Goal: Task Accomplishment & Management: Manage account settings

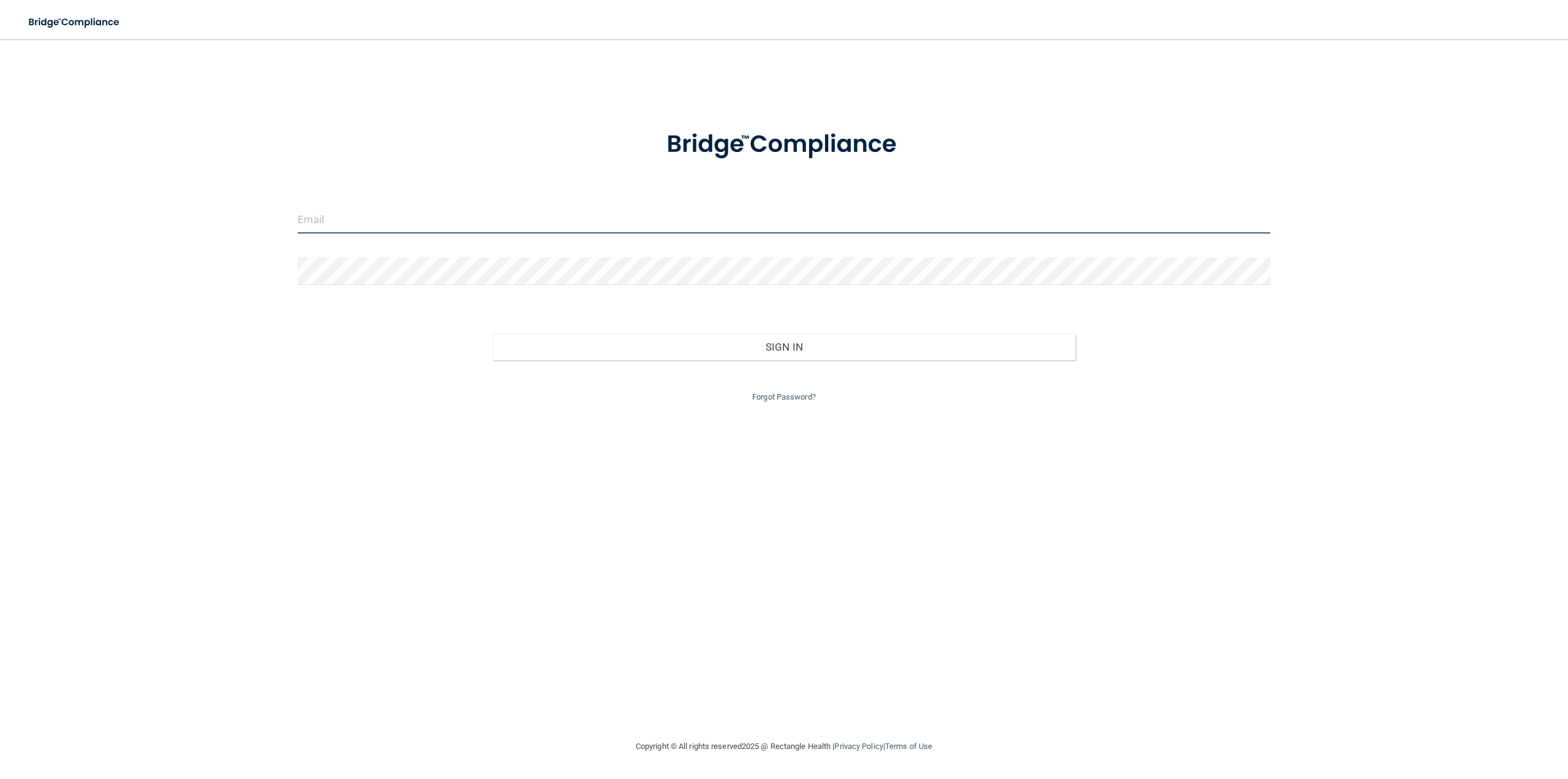
click at [584, 227] on input "email" at bounding box center [783, 220] width 972 height 27
type input "[EMAIL_ADDRESS][DOMAIN_NAME]"
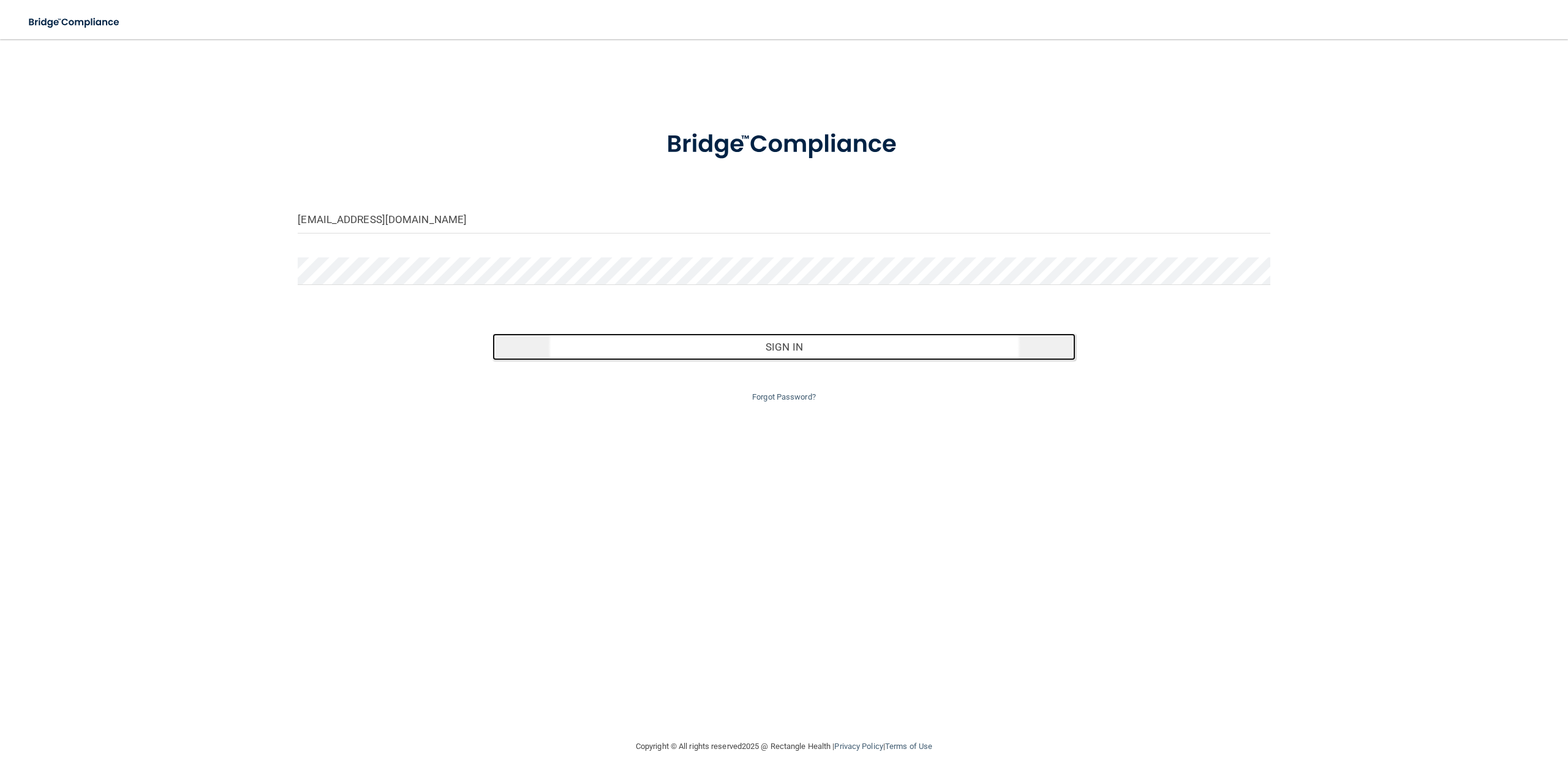
click at [629, 355] on button "Sign In" at bounding box center [784, 347] width 583 height 27
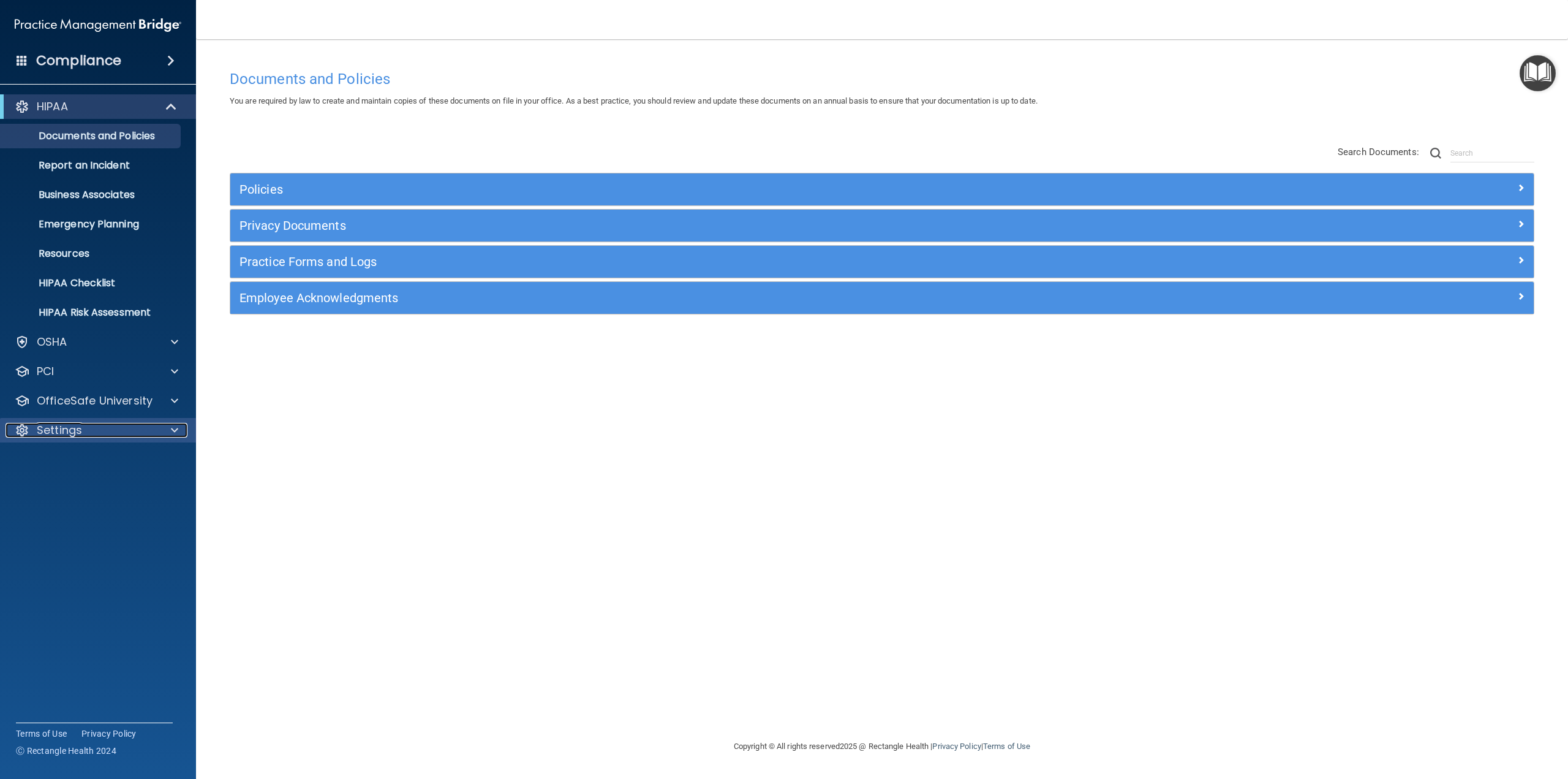
click at [89, 427] on div "Settings" at bounding box center [81, 430] width 152 height 14
click at [76, 485] on p "My Users" at bounding box center [92, 489] width 167 height 12
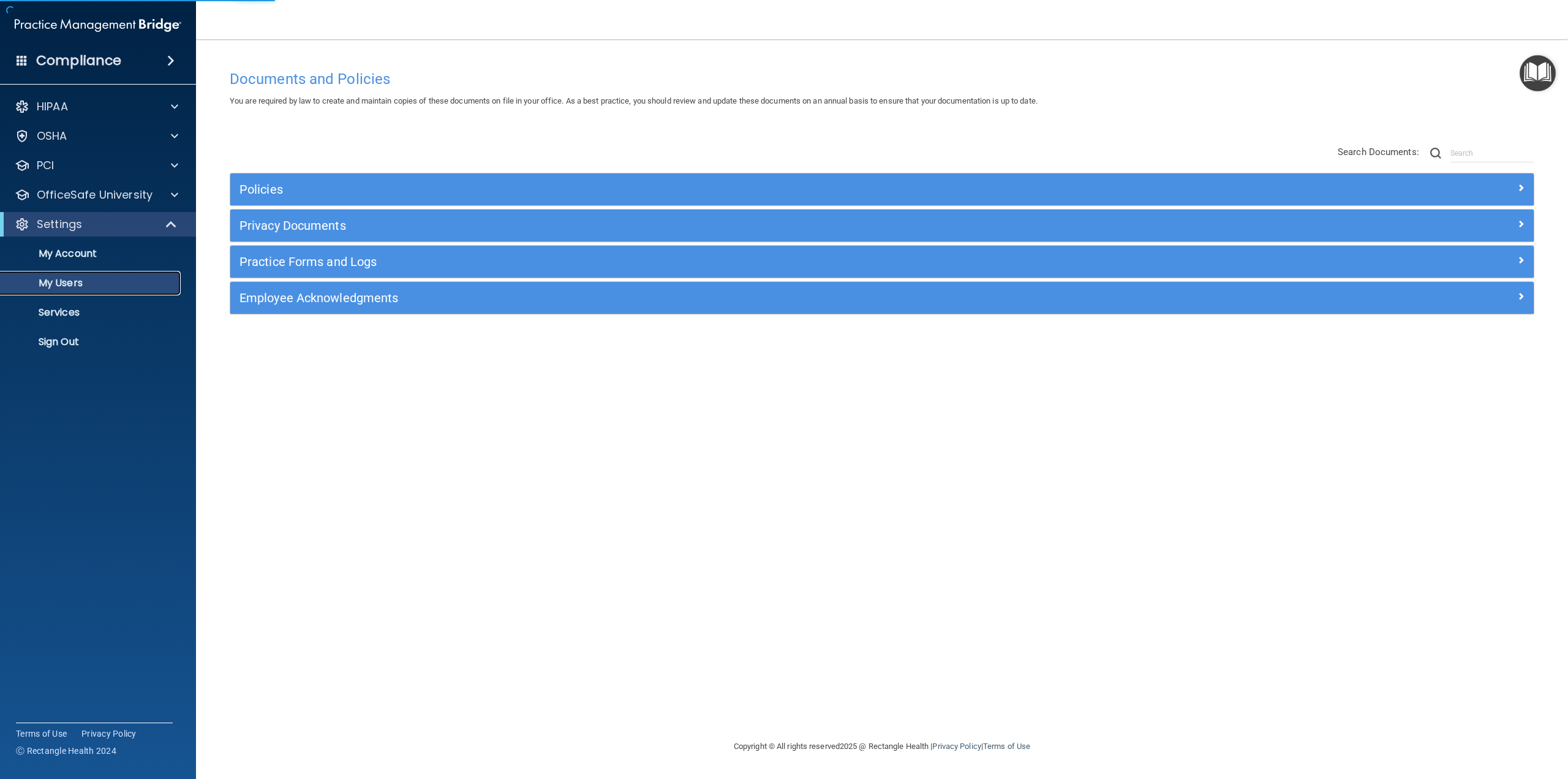
select select "20"
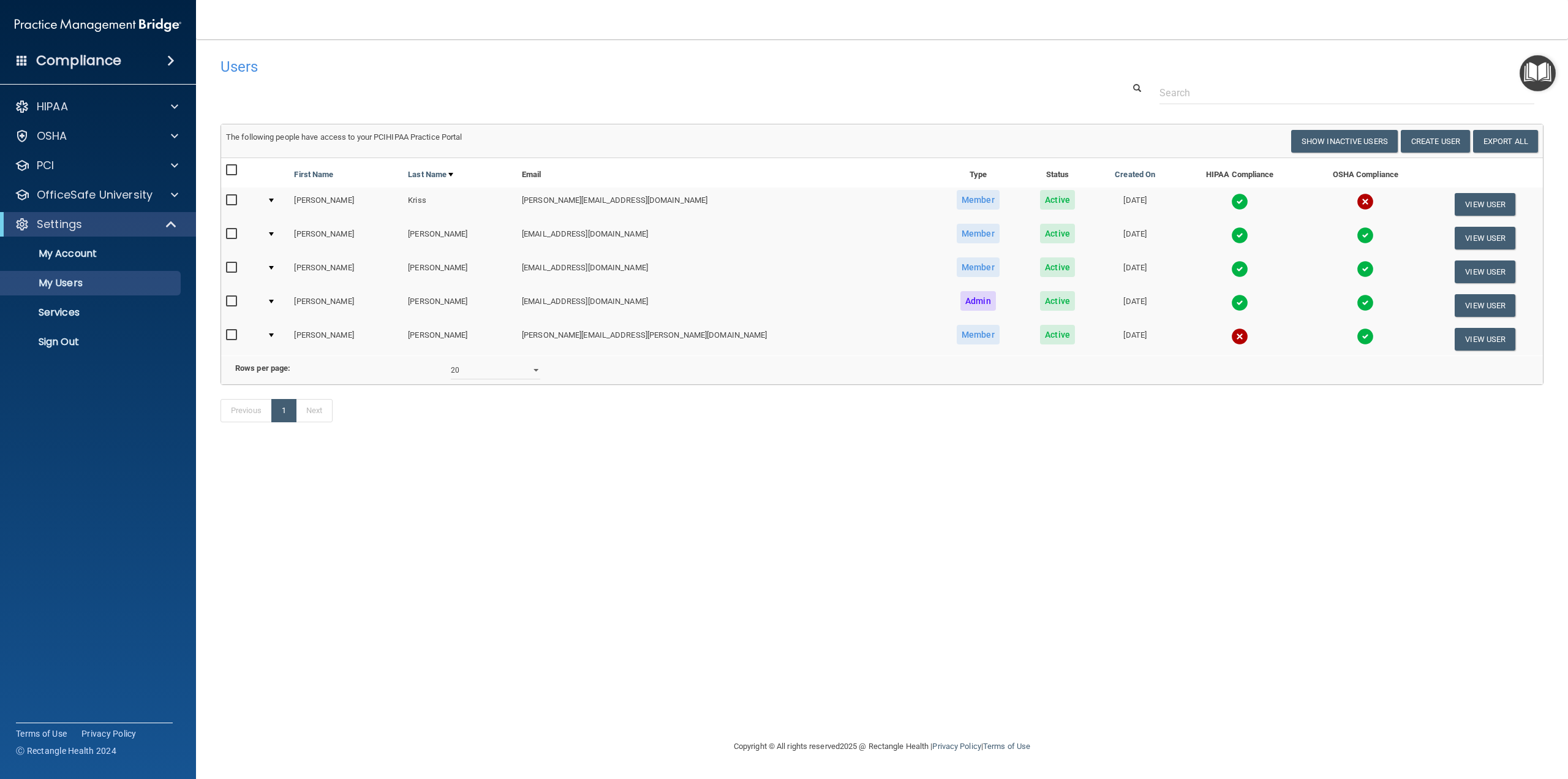
click at [586, 30] on nav "Toggle navigation Isabel Sebastian info@pollackorthodontics.com Manage My Enter…" at bounding box center [882, 20] width 1372 height 39
click at [629, 499] on div "Users Success! New user created. × Error! The user couldn't be created. × Succe…" at bounding box center [882, 389] width 1323 height 675
click at [232, 333] on input "checkbox" at bounding box center [233, 335] width 14 height 10
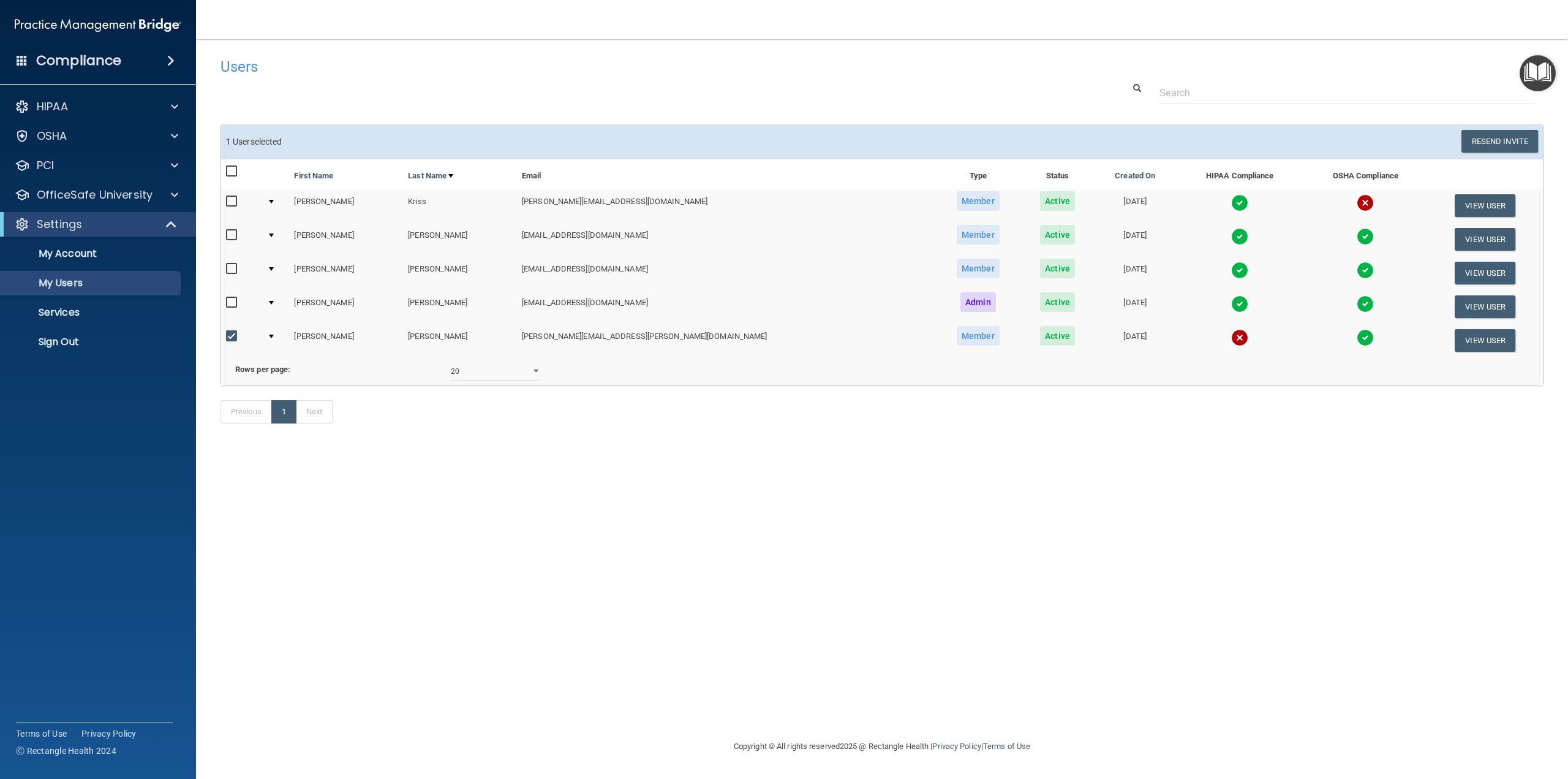
click at [232, 333] on input "checkbox" at bounding box center [233, 336] width 14 height 10
checkbox input "false"
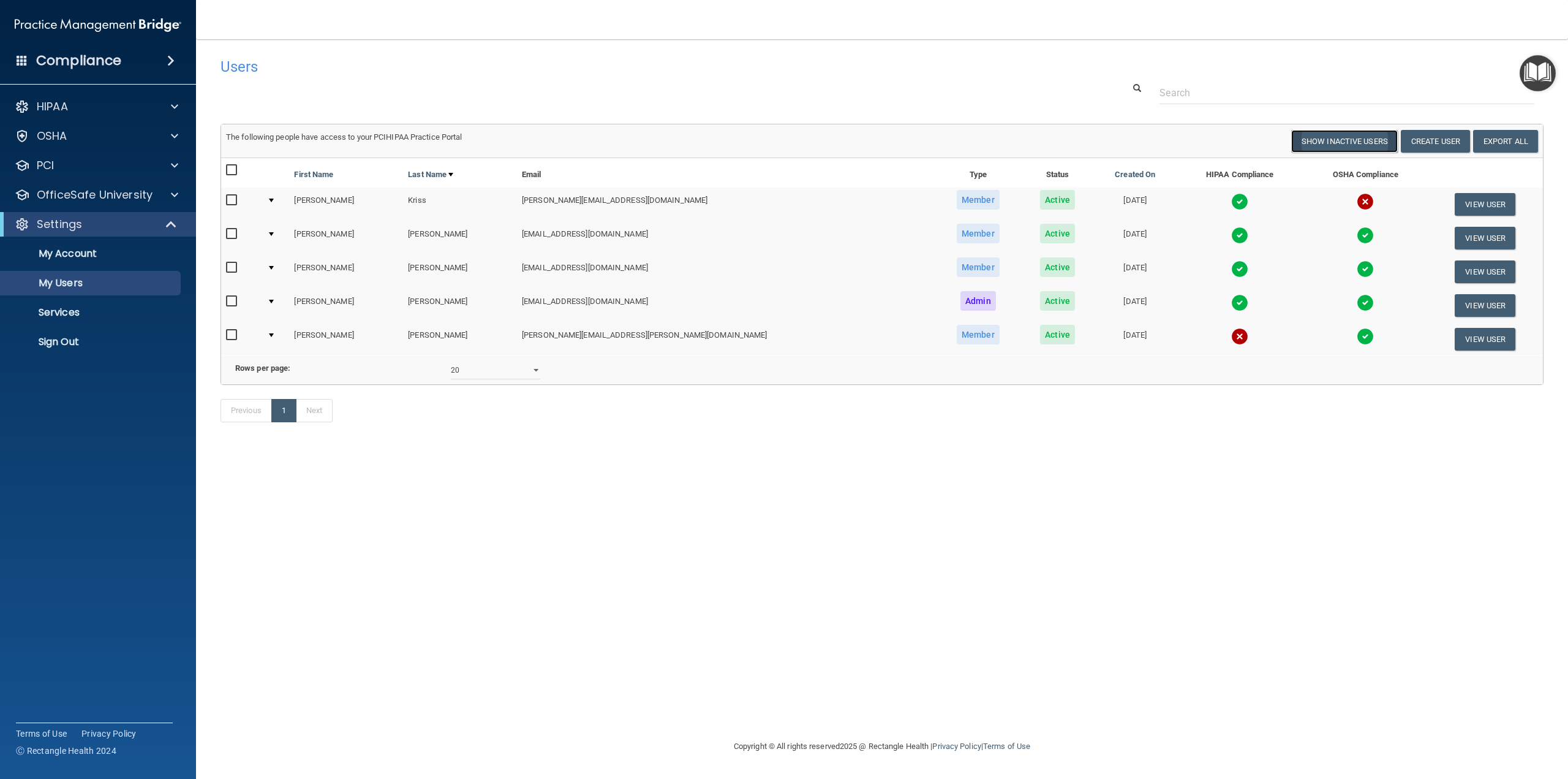
click at [629, 139] on button "Show Inactive Users" at bounding box center [1345, 141] width 107 height 23
select select "20"
click at [629, 139] on button "Hide Inactive Users" at bounding box center [1347, 141] width 101 height 23
select select "20"
click at [278, 333] on td at bounding box center [276, 339] width 27 height 33
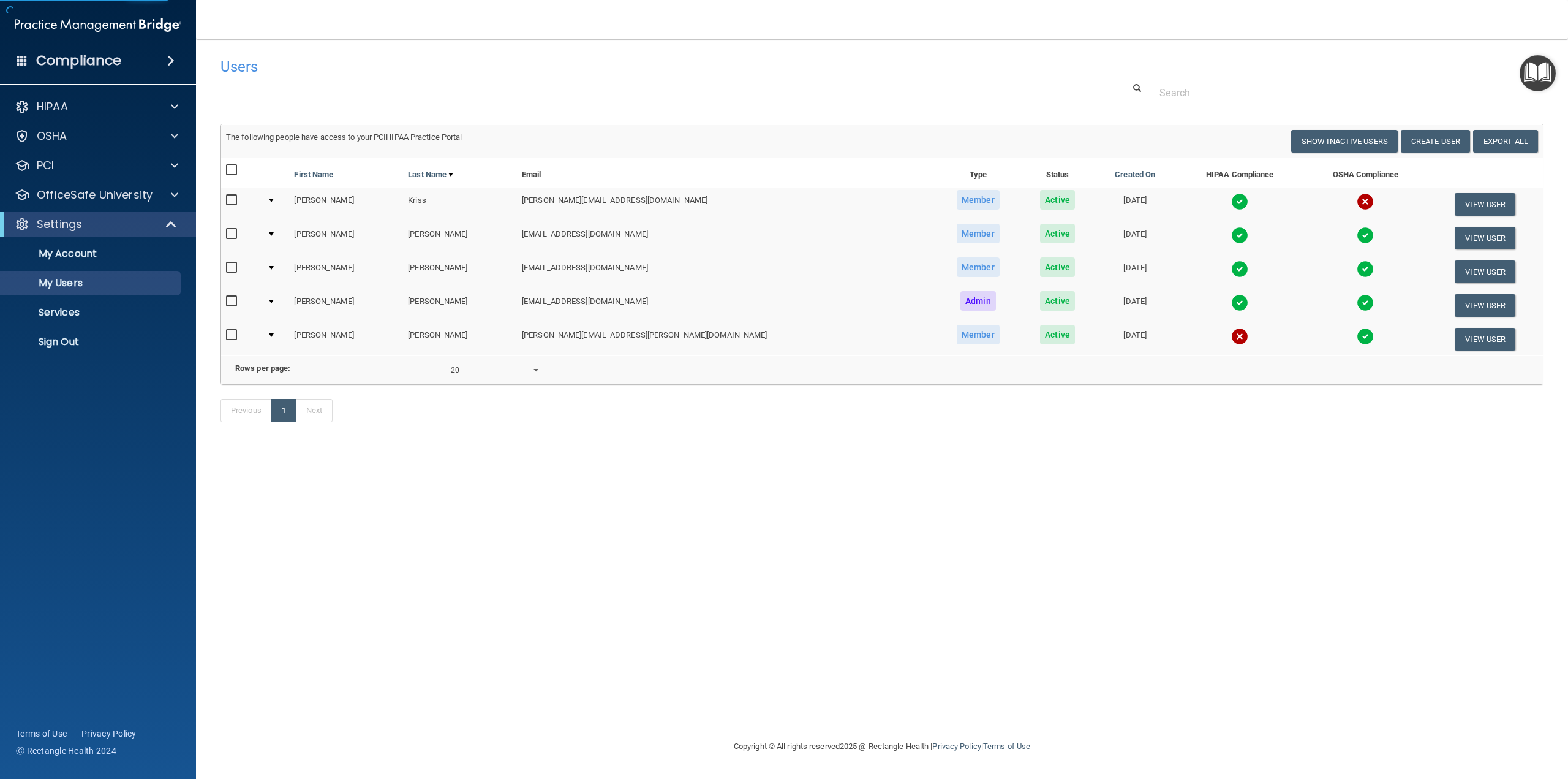
click at [283, 333] on td at bounding box center [276, 339] width 27 height 33
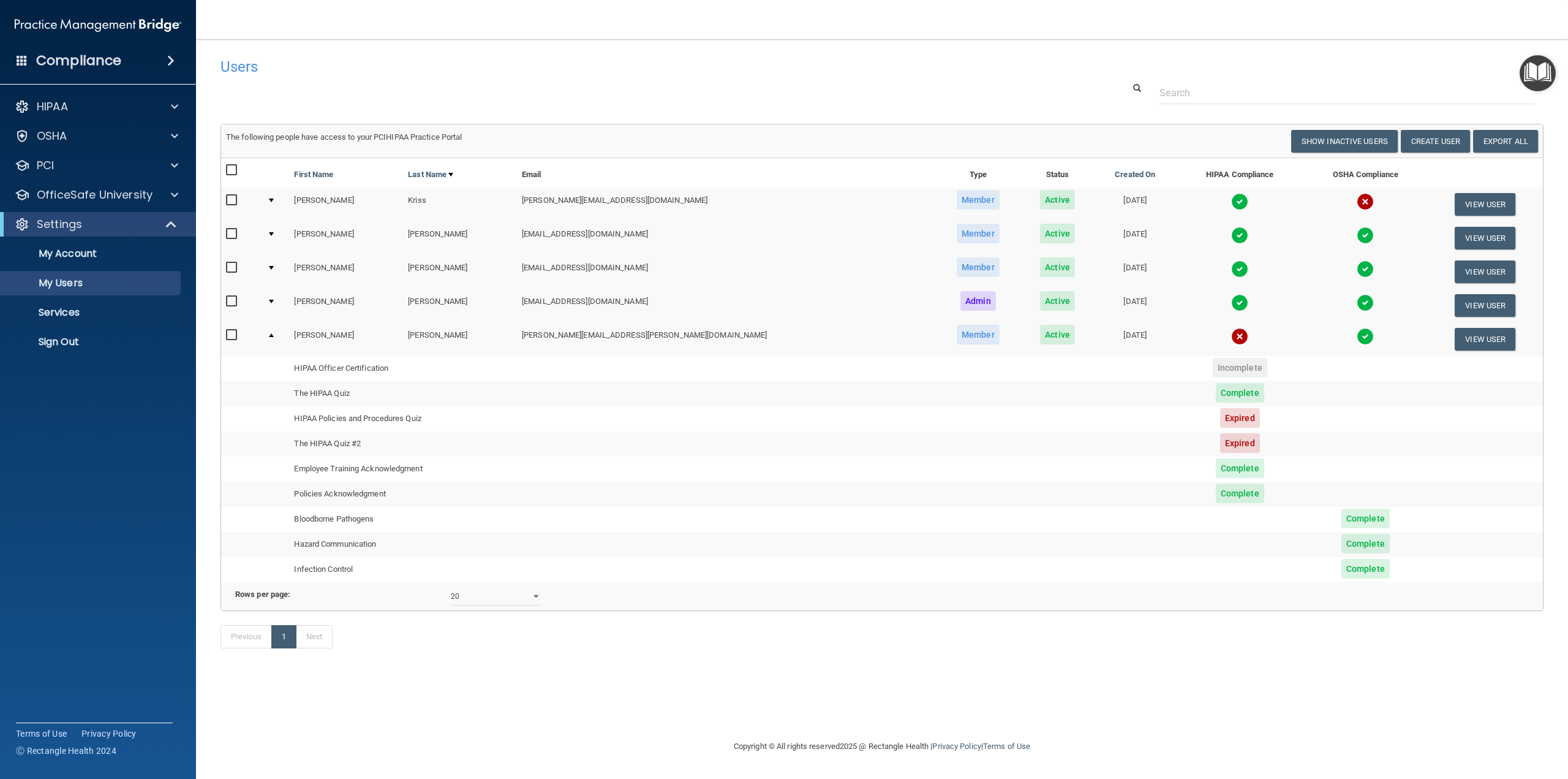
click at [232, 335] on input "checkbox" at bounding box center [233, 335] width 14 height 10
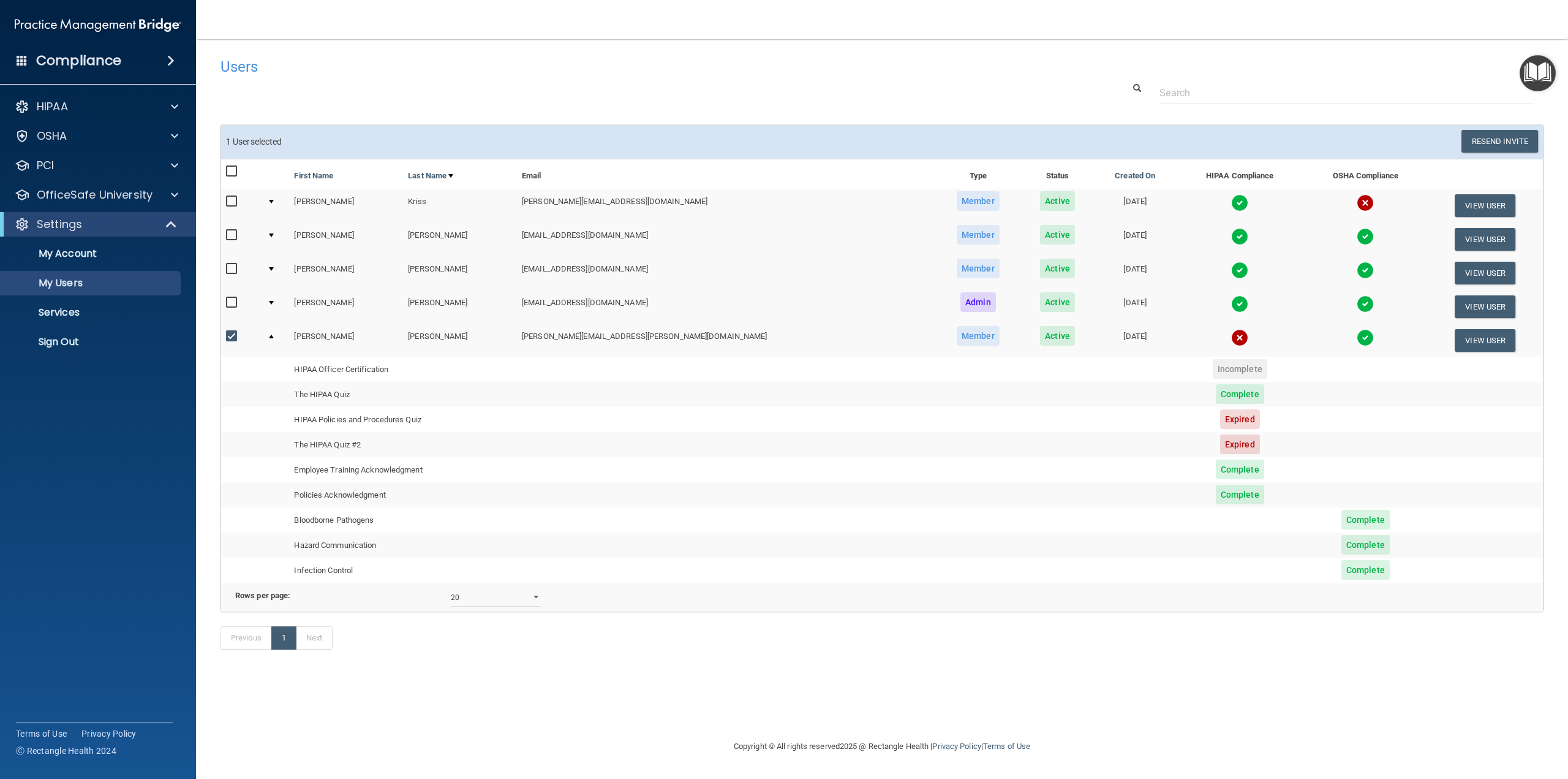
click at [236, 338] on input "checkbox" at bounding box center [233, 336] width 14 height 10
checkbox input "false"
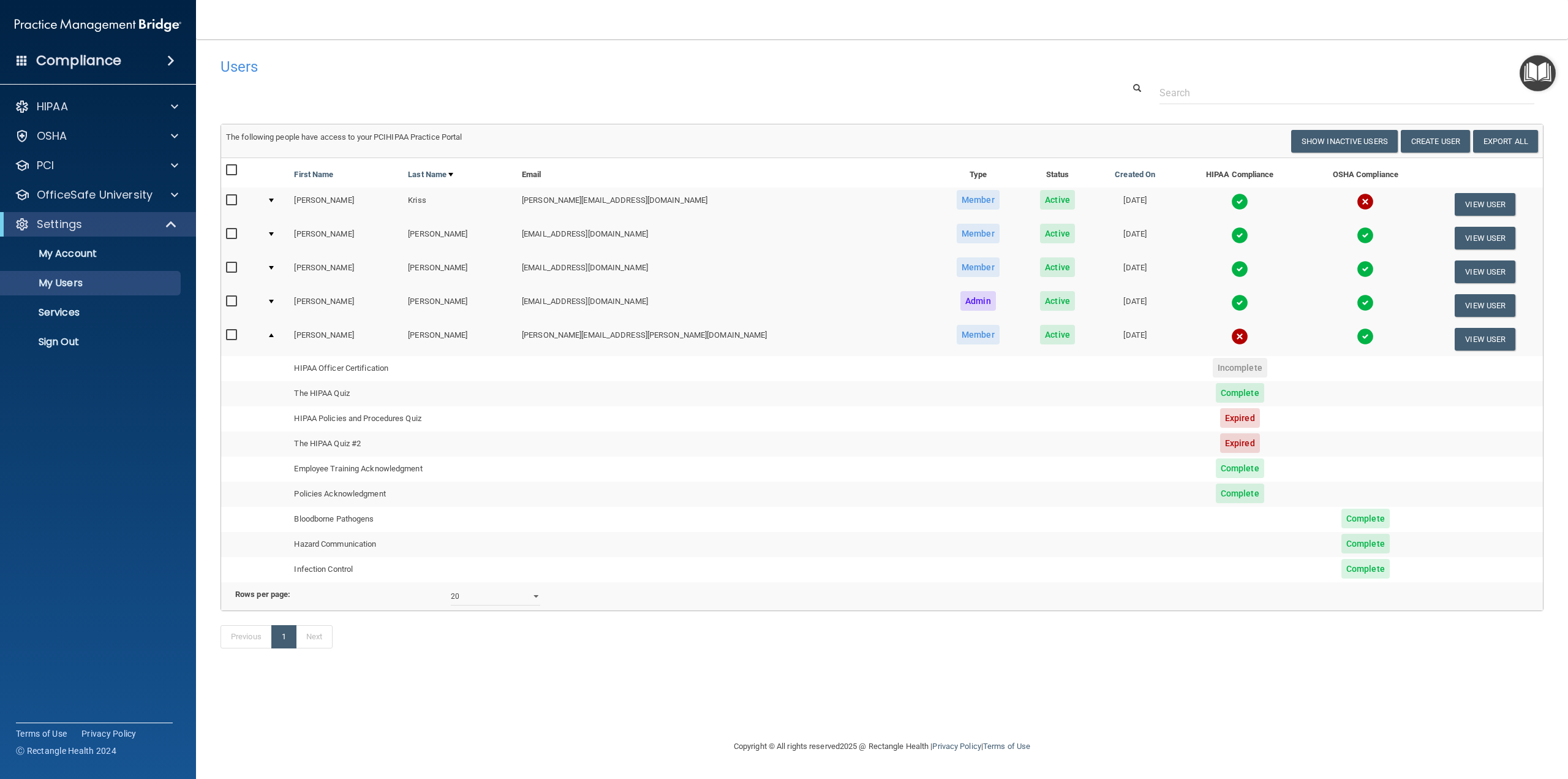
click at [629, 74] on img "Open Resource Center" at bounding box center [1538, 74] width 36 height 36
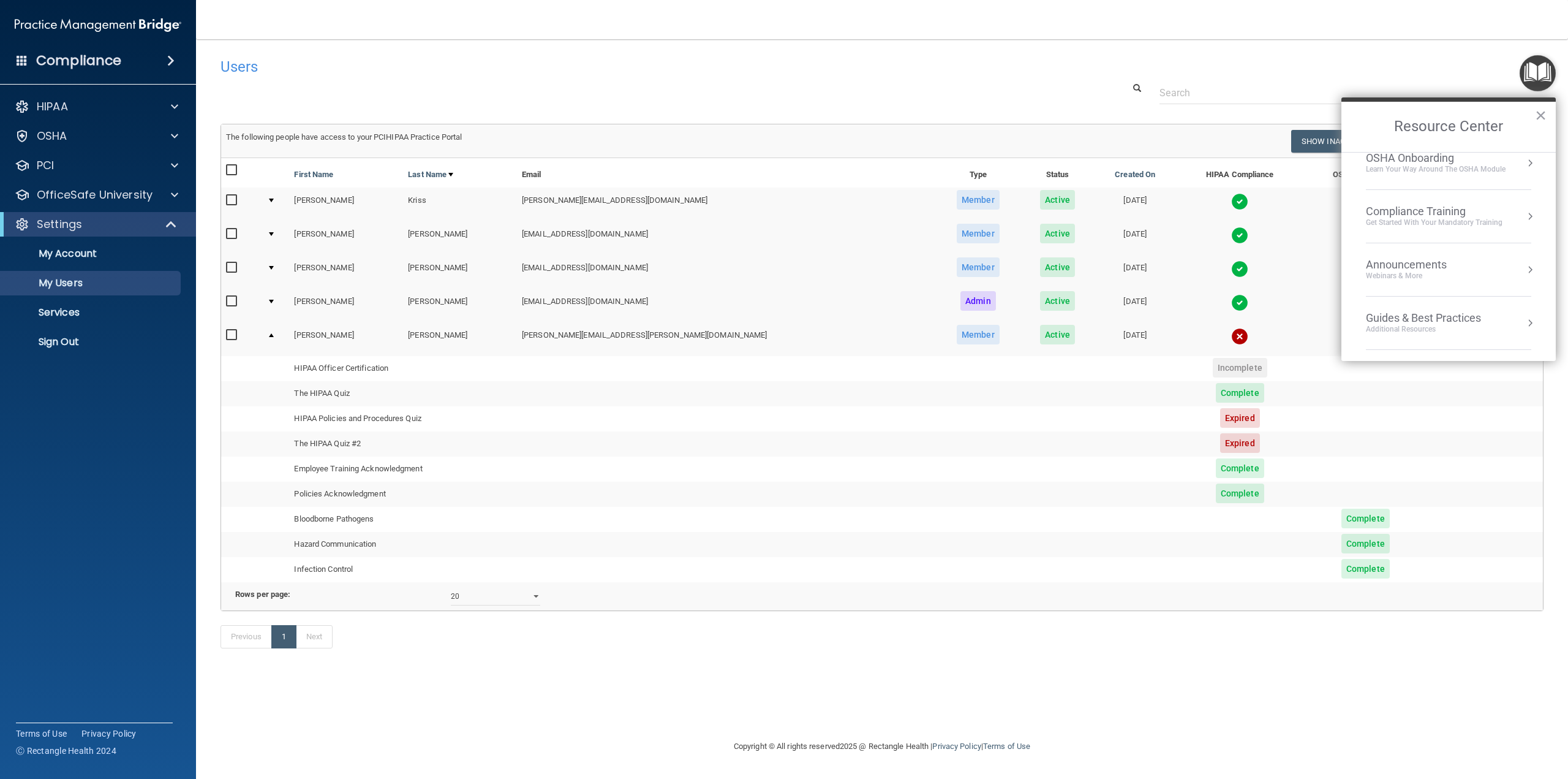
scroll to position [175, 0]
click at [629, 120] on button "×" at bounding box center [1541, 115] width 11 height 20
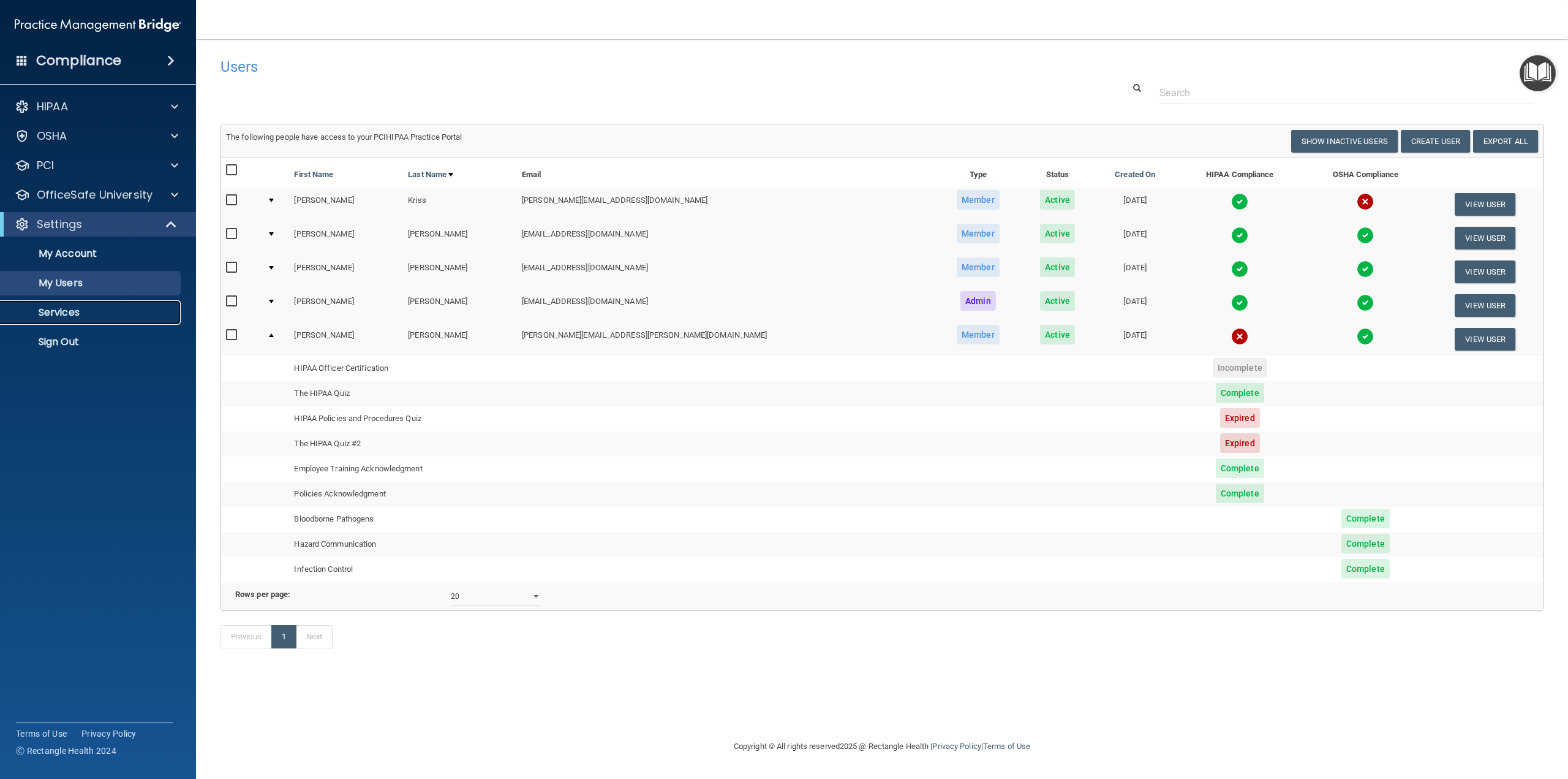
click at [59, 308] on p "Services" at bounding box center [92, 312] width 167 height 12
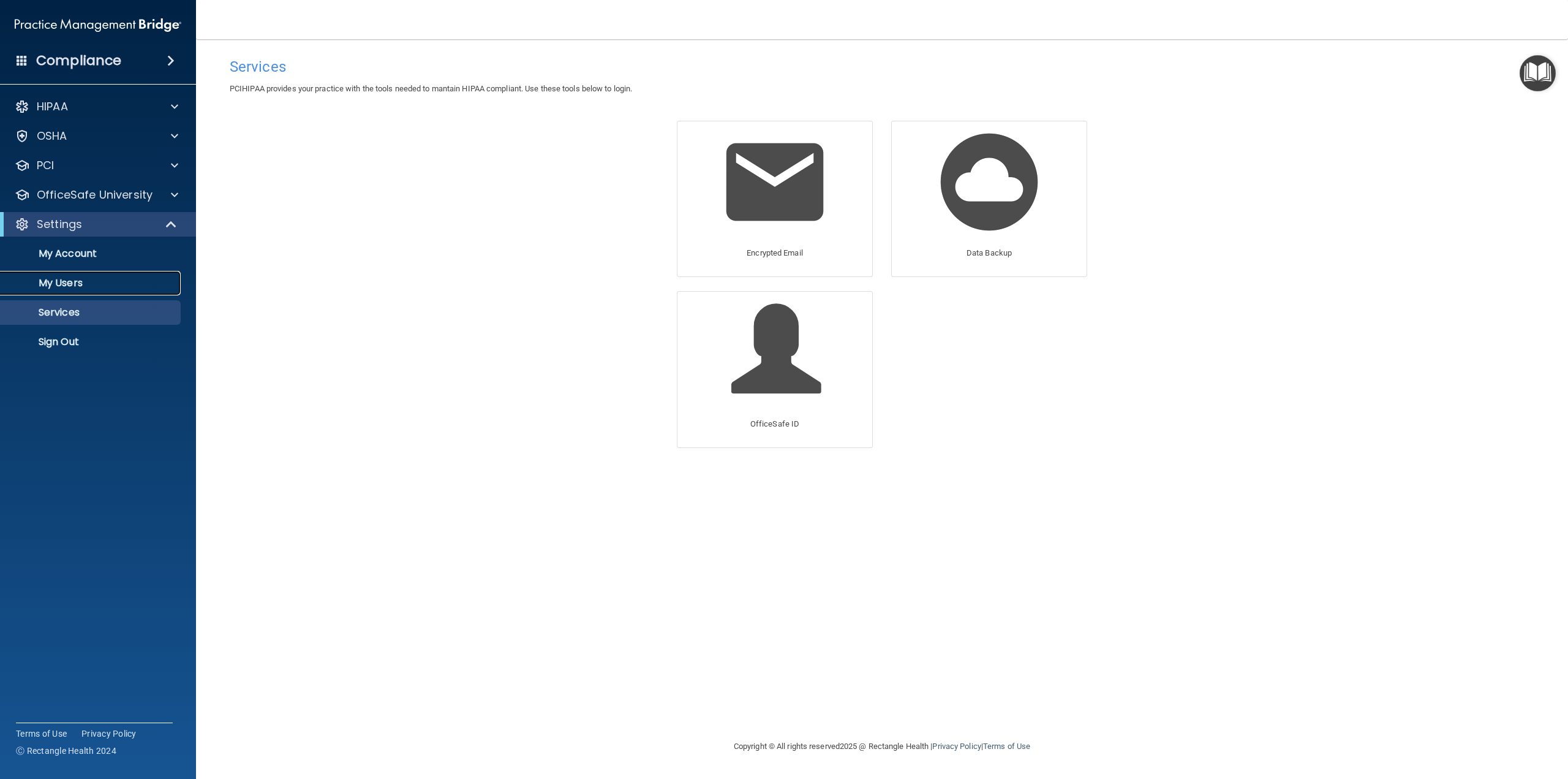
click at [78, 280] on p "My Users" at bounding box center [92, 283] width 167 height 12
select select "20"
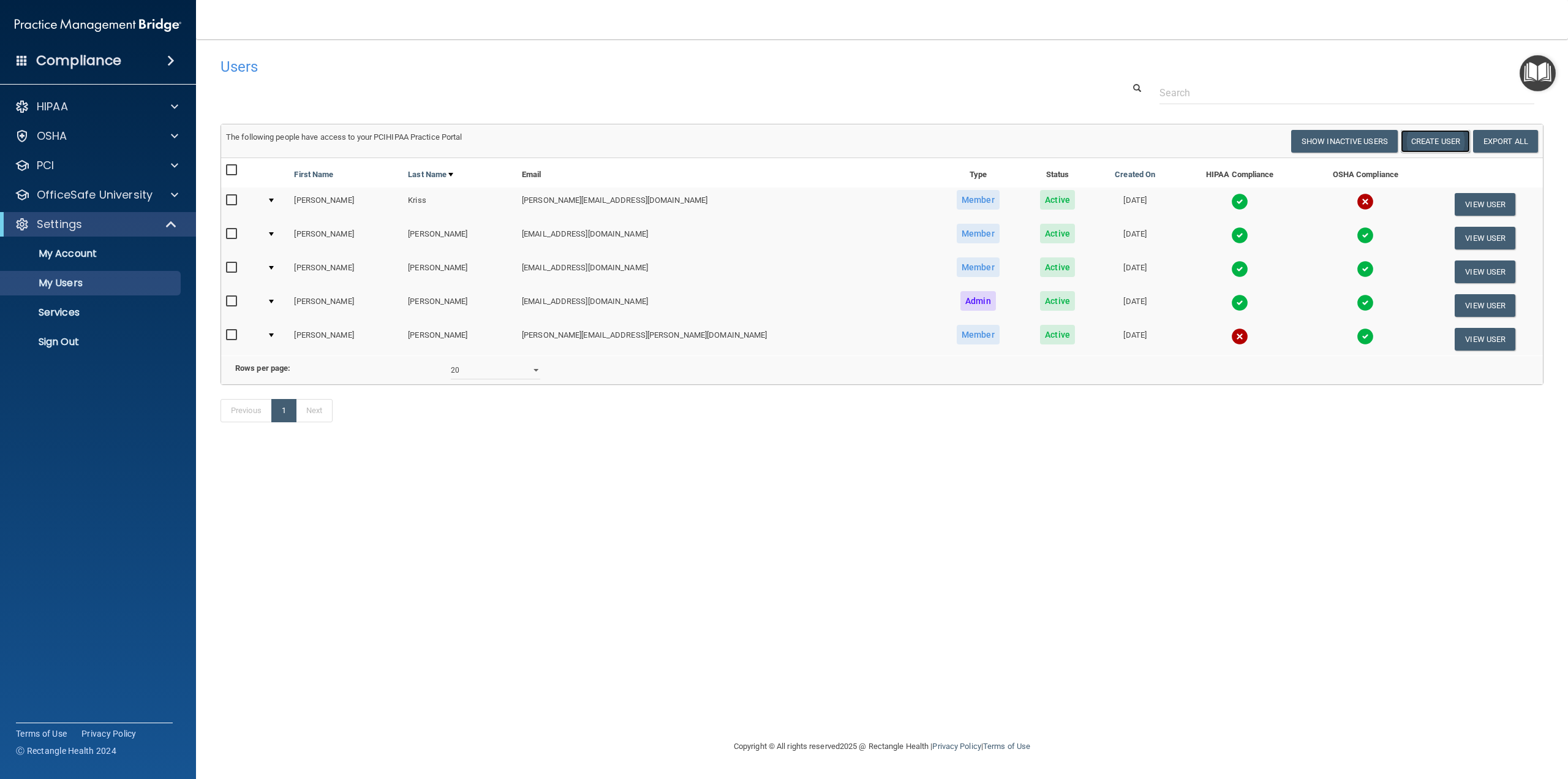
click at [629, 144] on button "Create User" at bounding box center [1435, 141] width 69 height 23
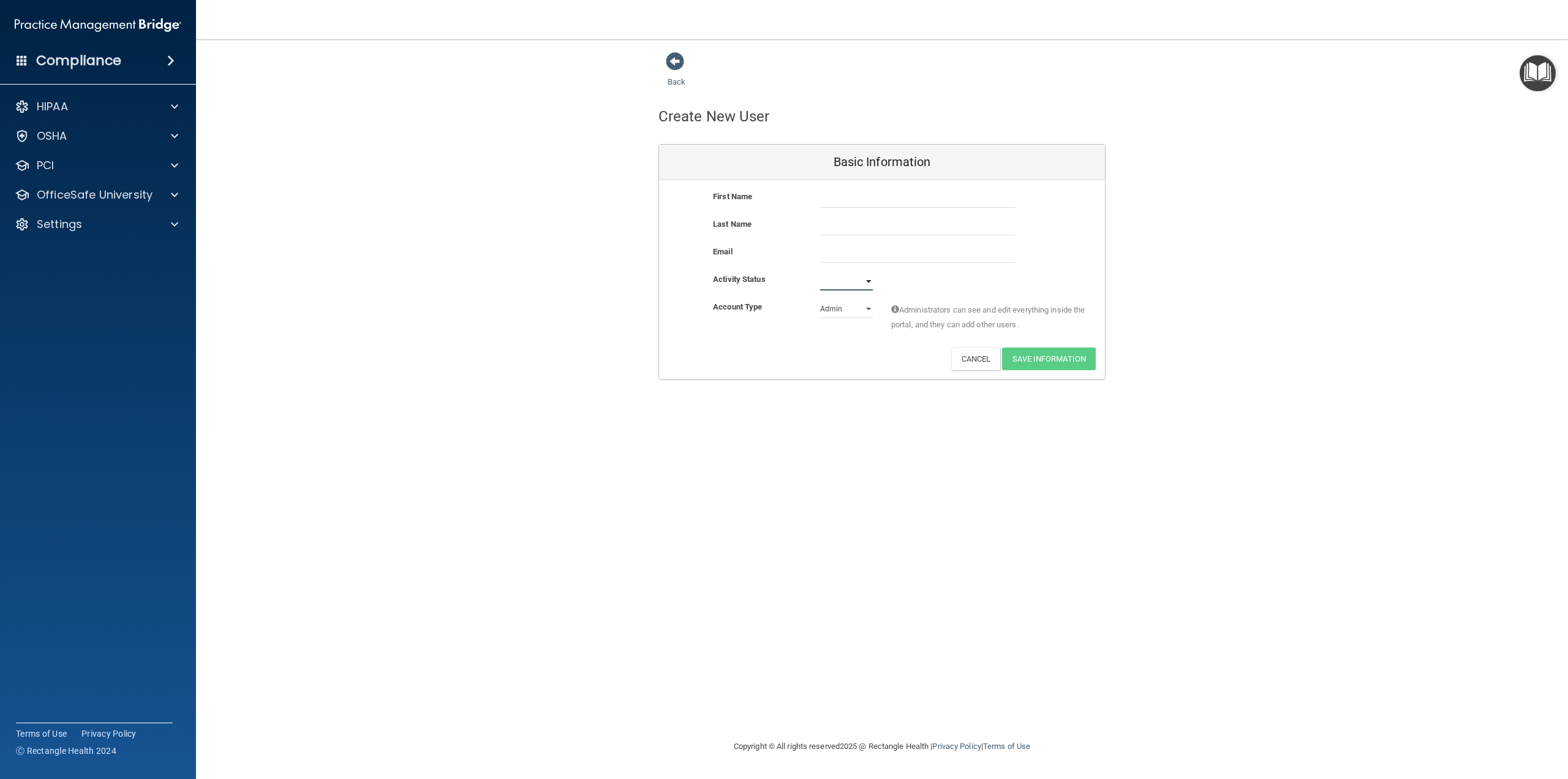
click at [629, 279] on select "Active Inactive" at bounding box center [847, 281] width 53 height 18
click at [629, 310] on select "Admin Member" at bounding box center [847, 308] width 53 height 18
click at [629, 357] on button "Cancel" at bounding box center [976, 359] width 50 height 23
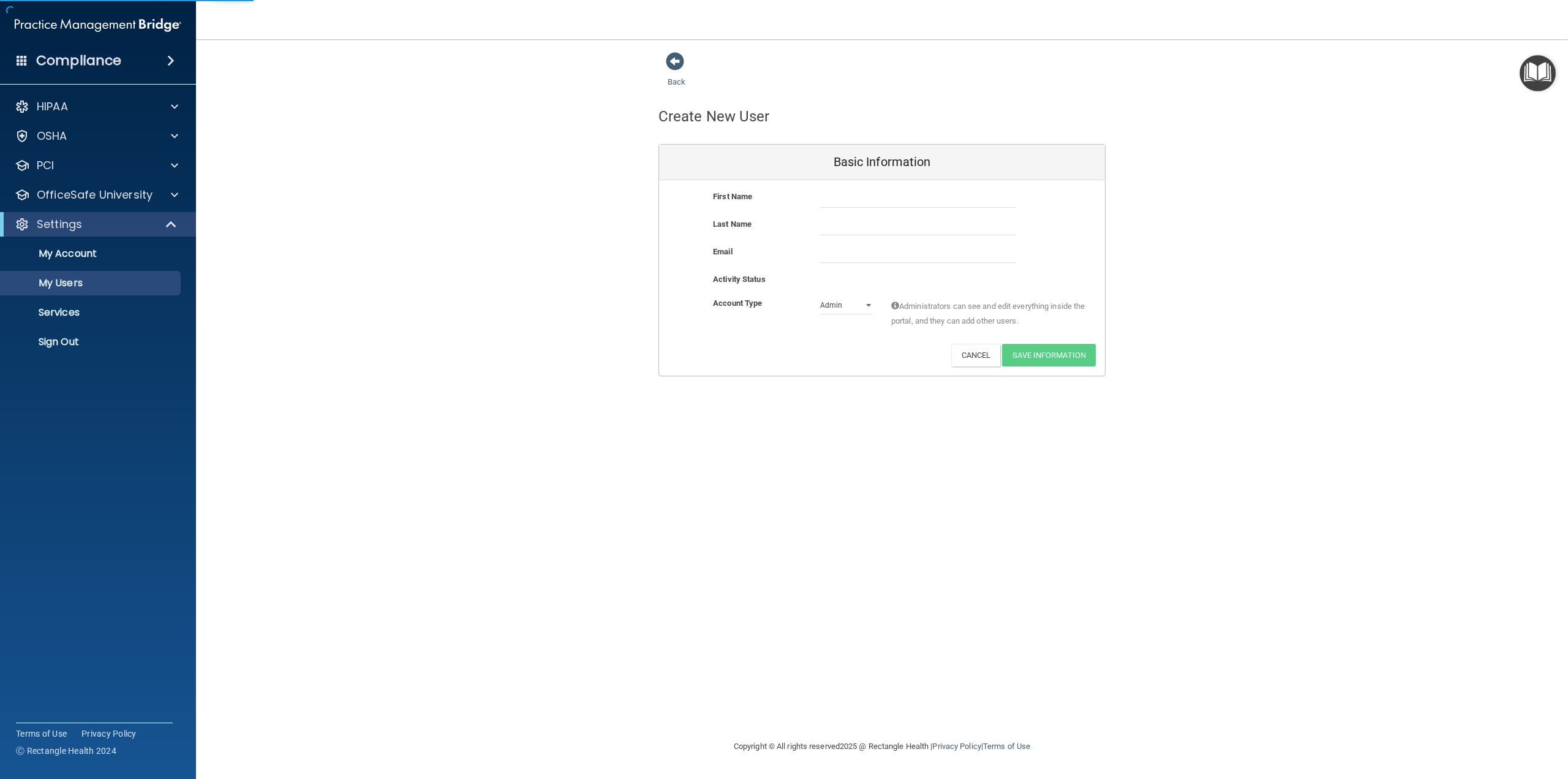
select select "20"
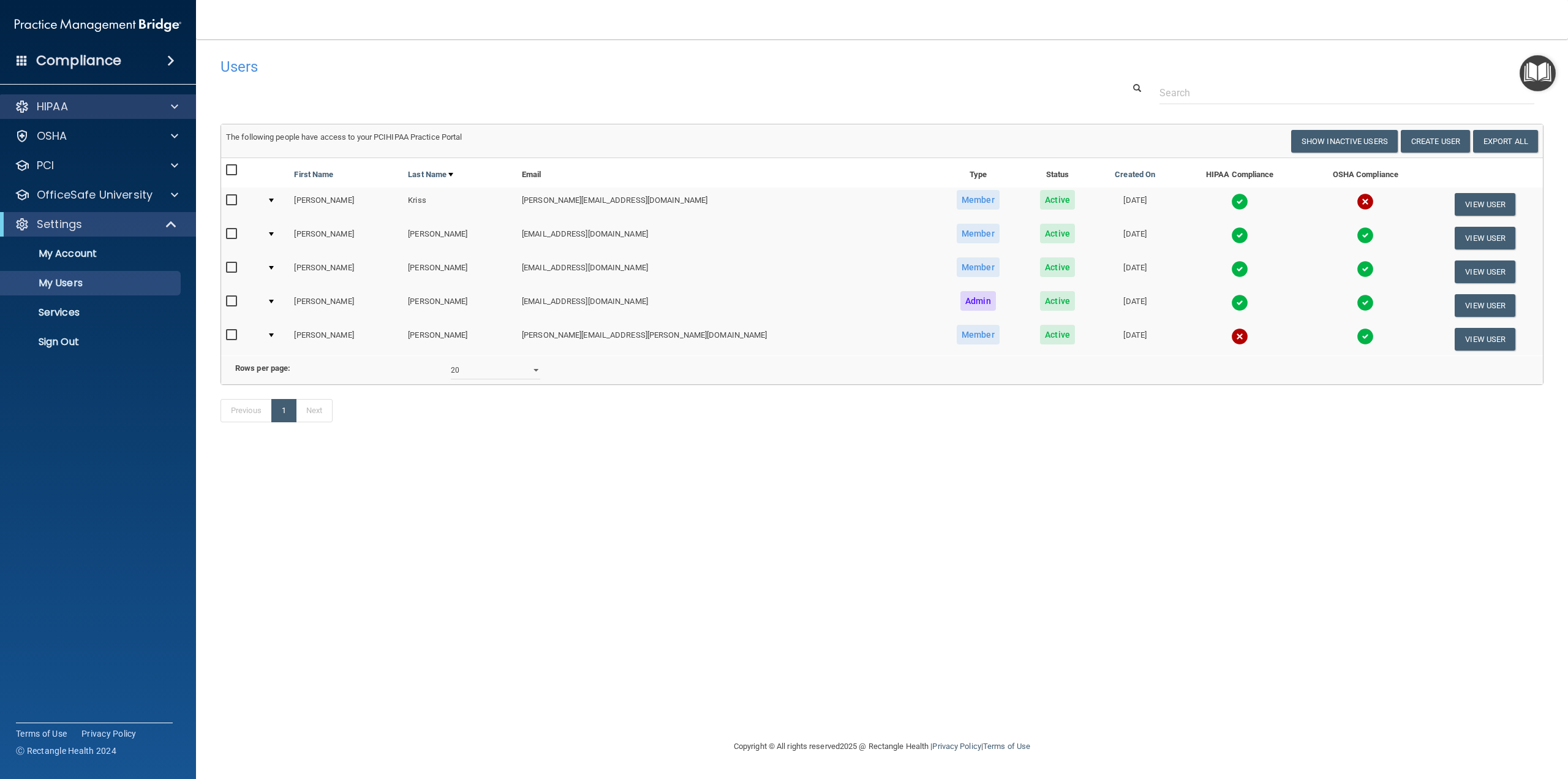
click at [48, 114] on div "HIPAA" at bounding box center [98, 107] width 197 height 24
click at [101, 67] on h4 "Compliance" at bounding box center [79, 61] width 85 height 17
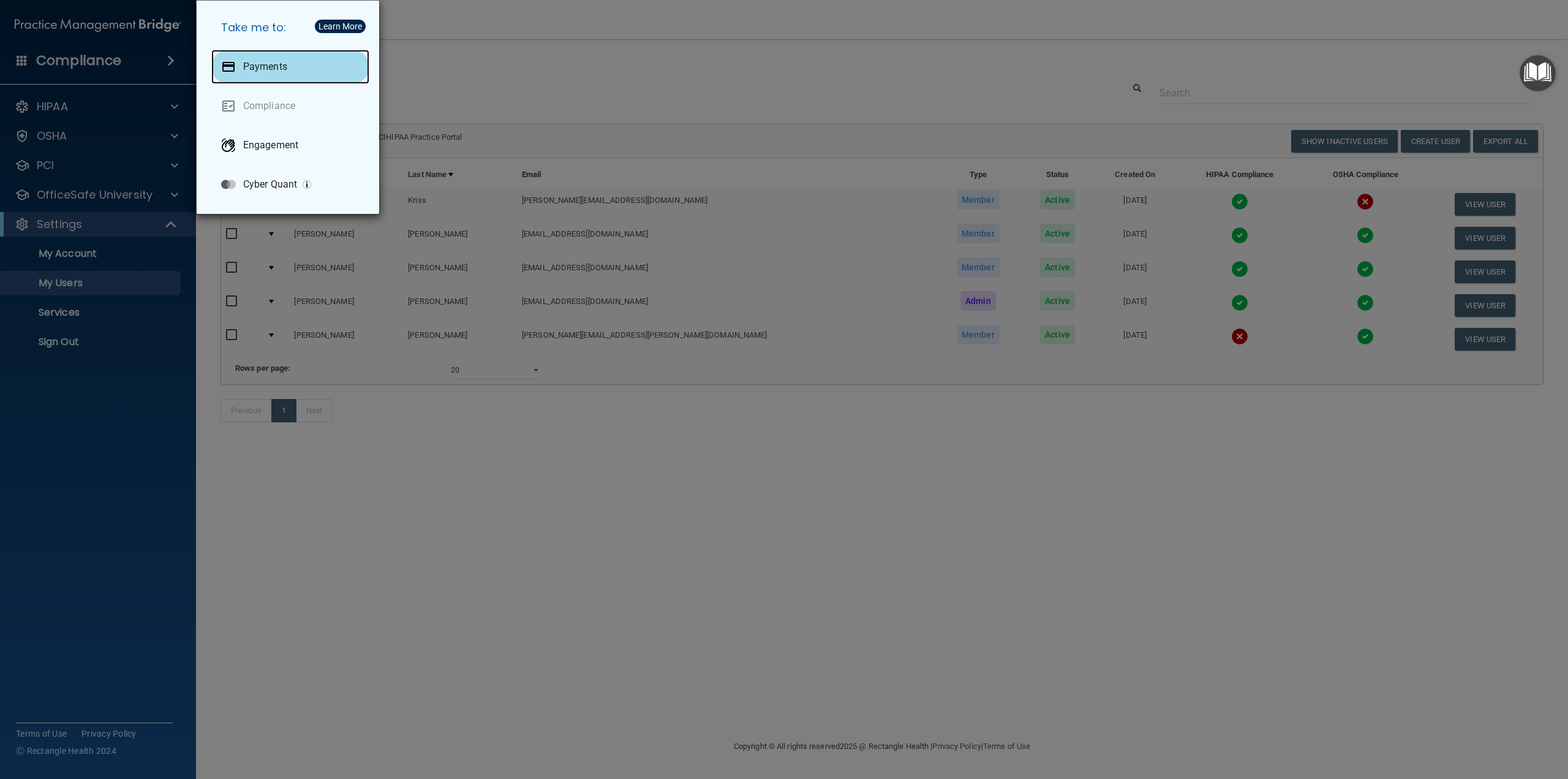
click at [293, 67] on div "Payments" at bounding box center [290, 67] width 158 height 34
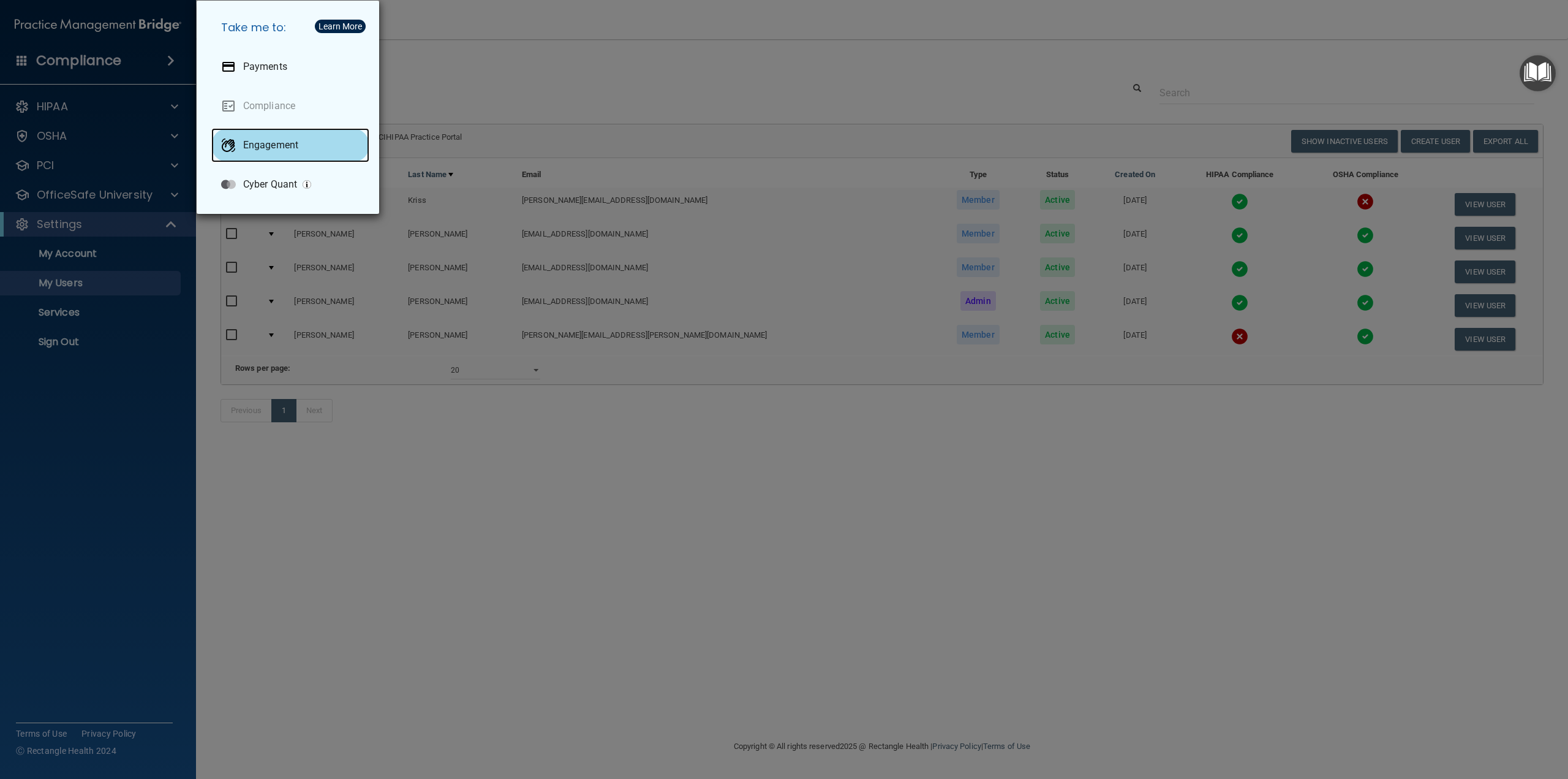
click at [251, 133] on div "Engagement" at bounding box center [290, 145] width 158 height 34
click at [146, 120] on div "Take me to: Payments Compliance Engagement Cyber Quant" at bounding box center [784, 390] width 1568 height 779
